Goal: Transaction & Acquisition: Purchase product/service

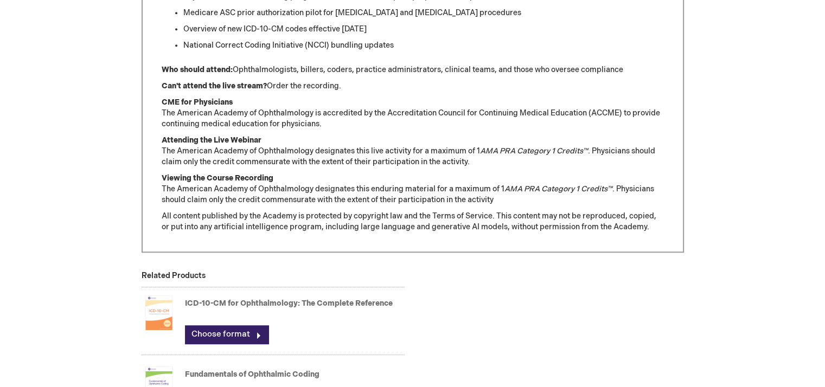
scroll to position [977, 0]
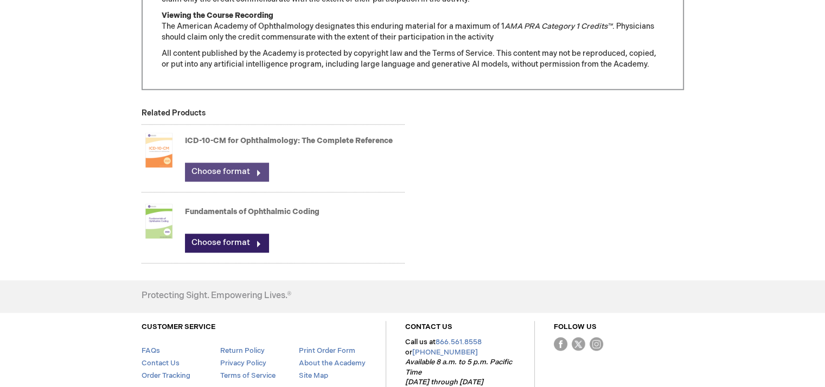
click at [231, 167] on link "Choose format" at bounding box center [227, 172] width 84 height 18
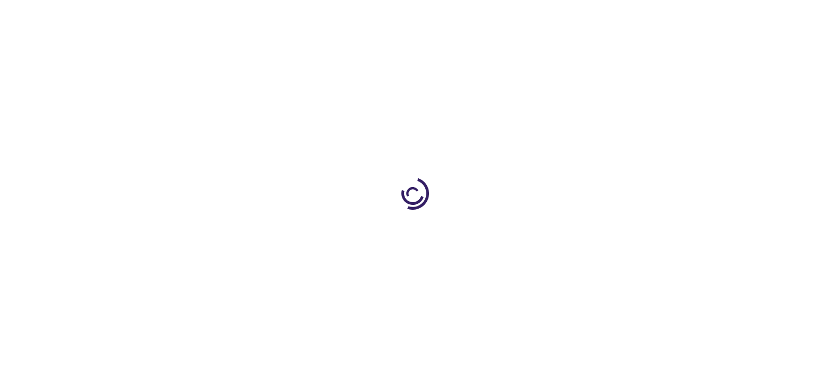
type input "0"
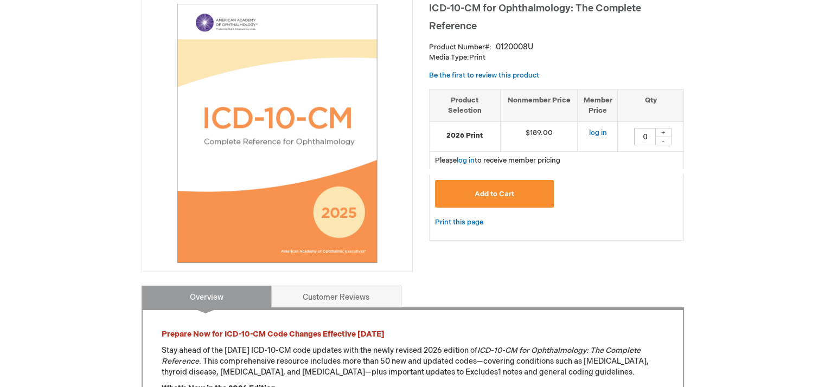
scroll to position [109, 0]
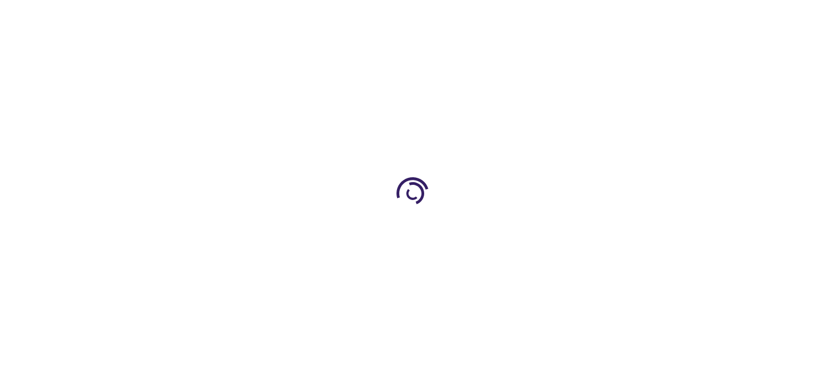
scroll to position [965, 0]
type input "0"
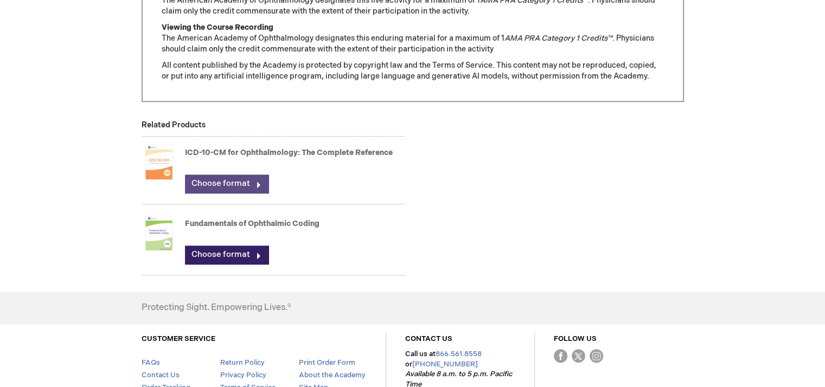
click at [239, 181] on link "Choose format" at bounding box center [227, 184] width 84 height 18
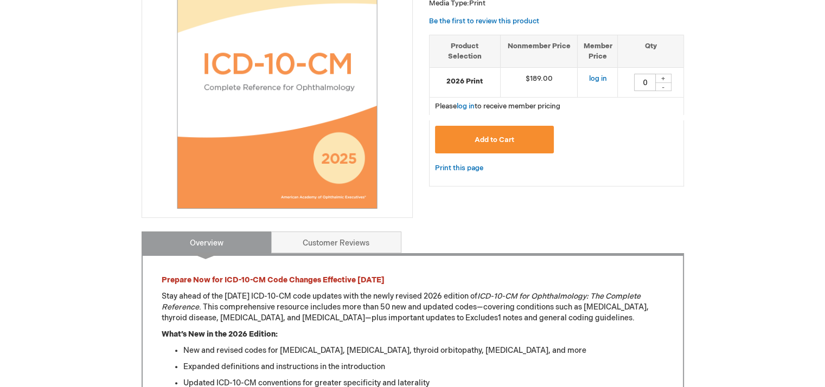
scroll to position [271, 0]
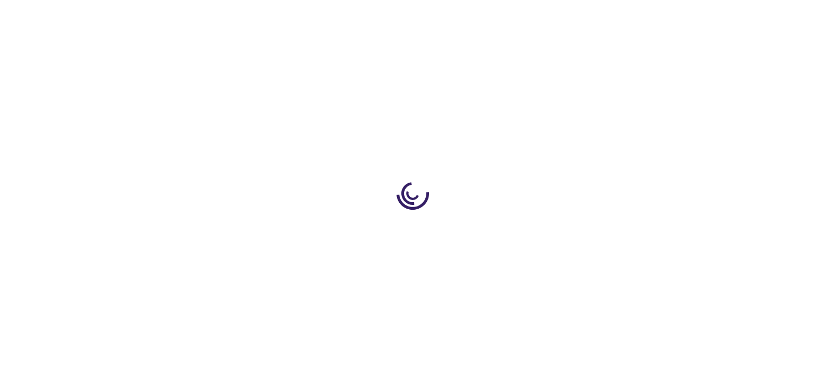
type input "0"
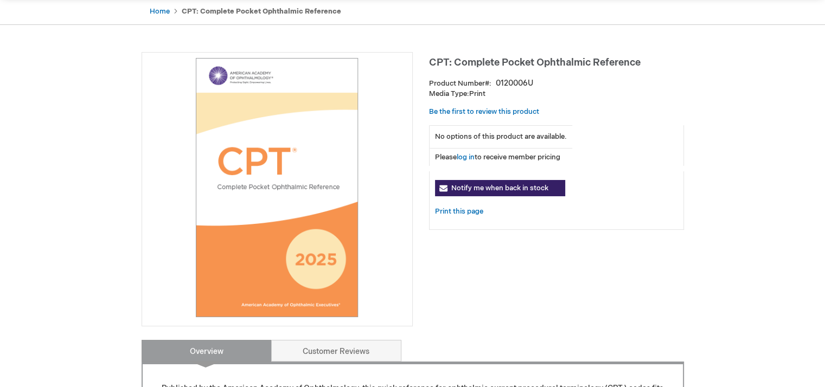
scroll to position [217, 0]
